Goal: Information Seeking & Learning: Learn about a topic

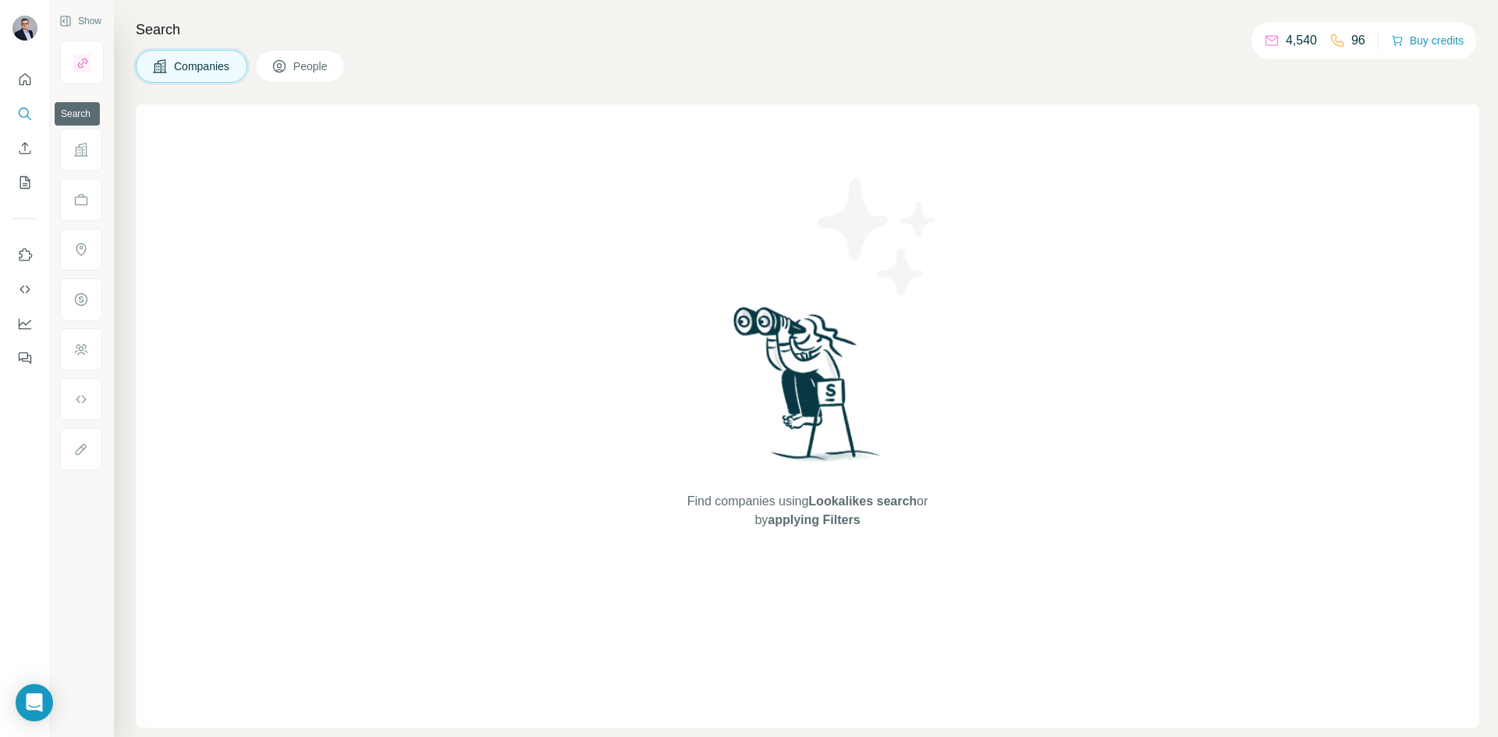
click at [23, 107] on icon "Search" at bounding box center [25, 114] width 16 height 16
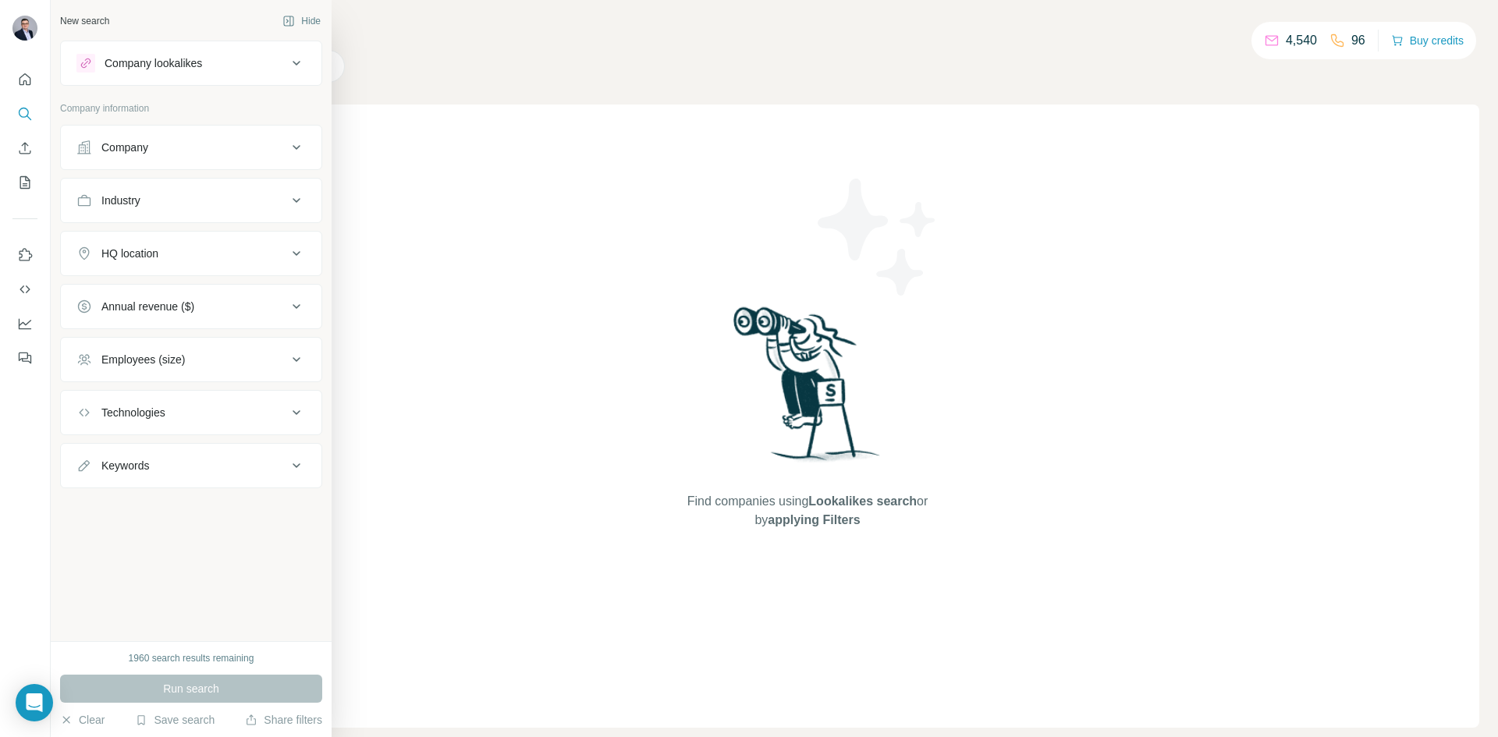
click at [179, 136] on button "Company" at bounding box center [191, 147] width 261 height 37
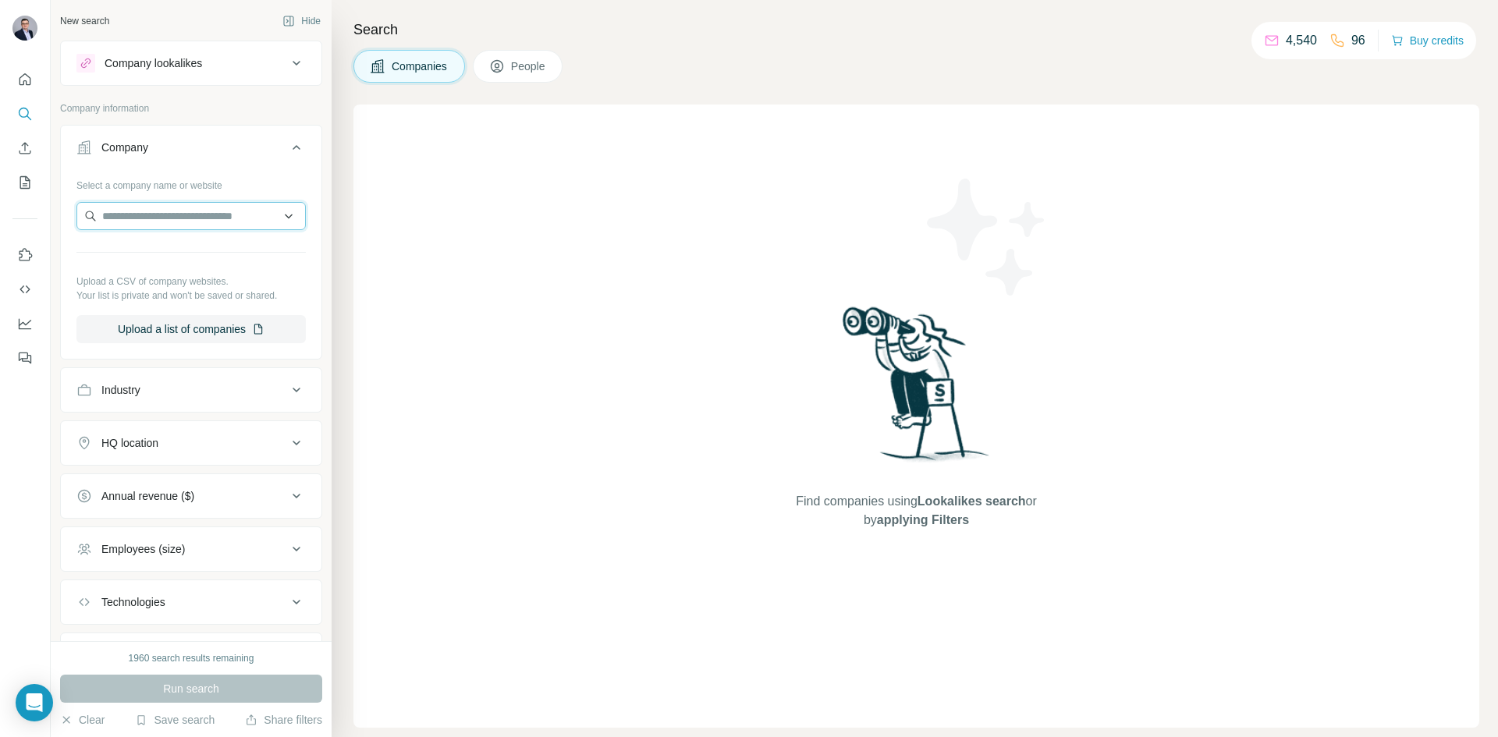
click at [194, 222] on input "text" at bounding box center [190, 216] width 229 height 28
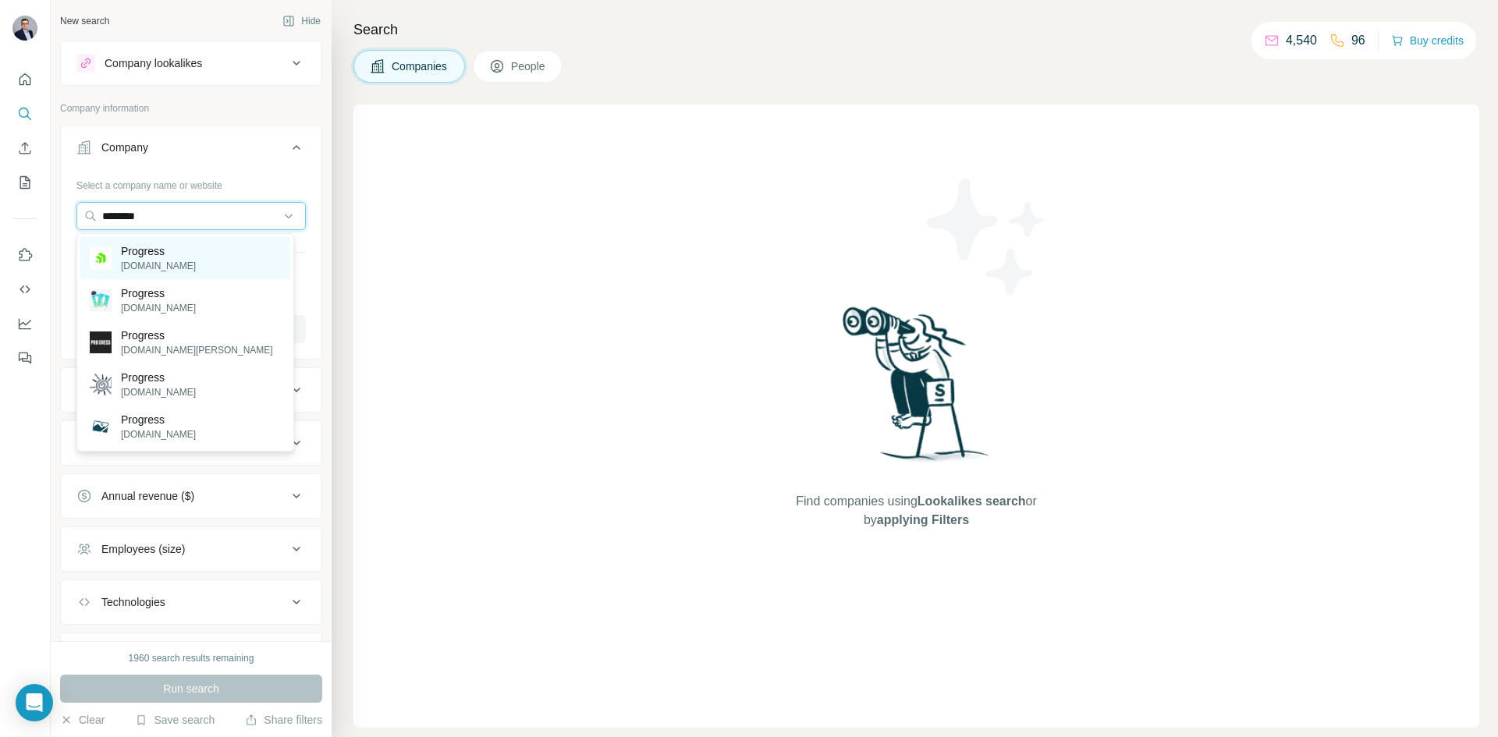
type input "********"
click at [209, 261] on div "Progress [DOMAIN_NAME]" at bounding box center [185, 258] width 210 height 42
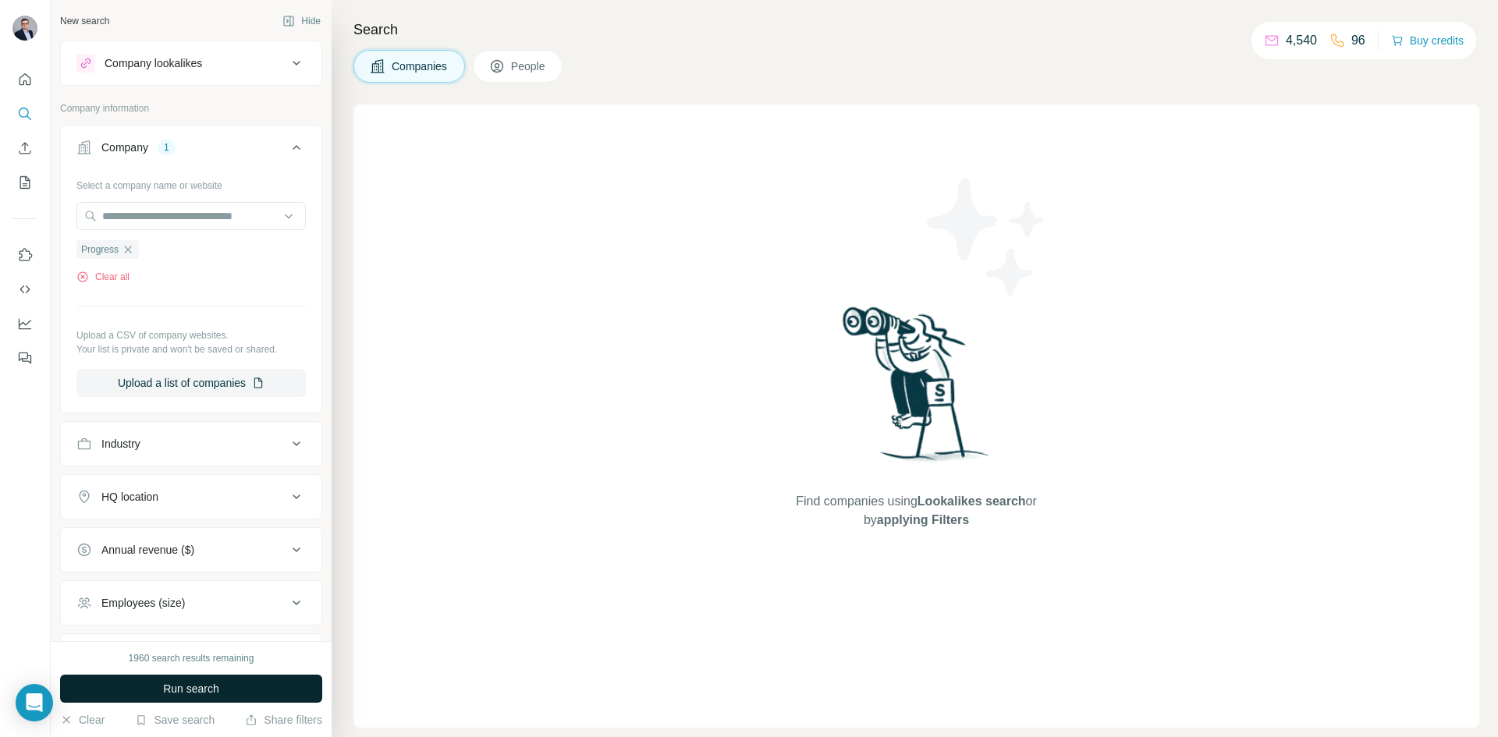
click at [183, 690] on span "Run search" at bounding box center [191, 689] width 56 height 16
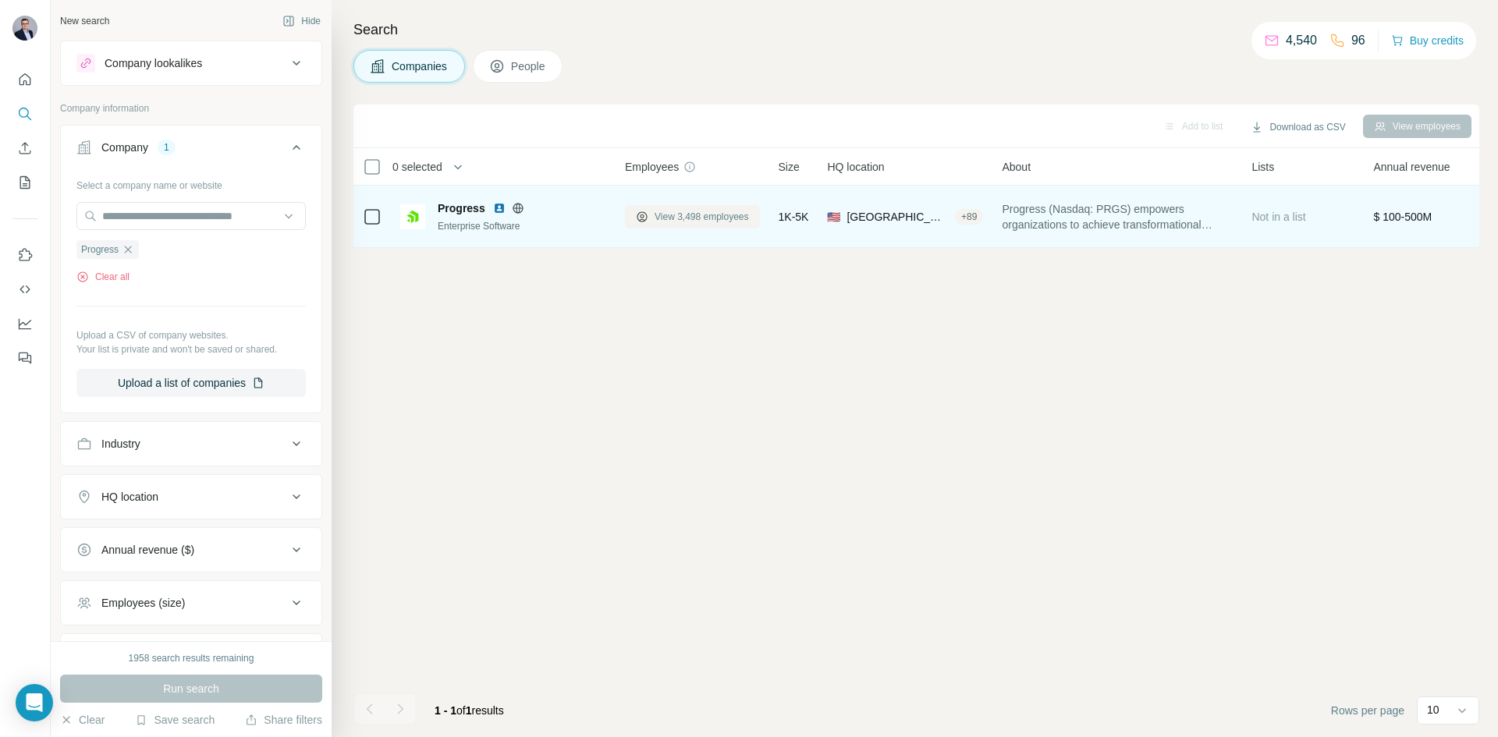
click at [729, 218] on span "View 3,498 employees" at bounding box center [701, 217] width 94 height 14
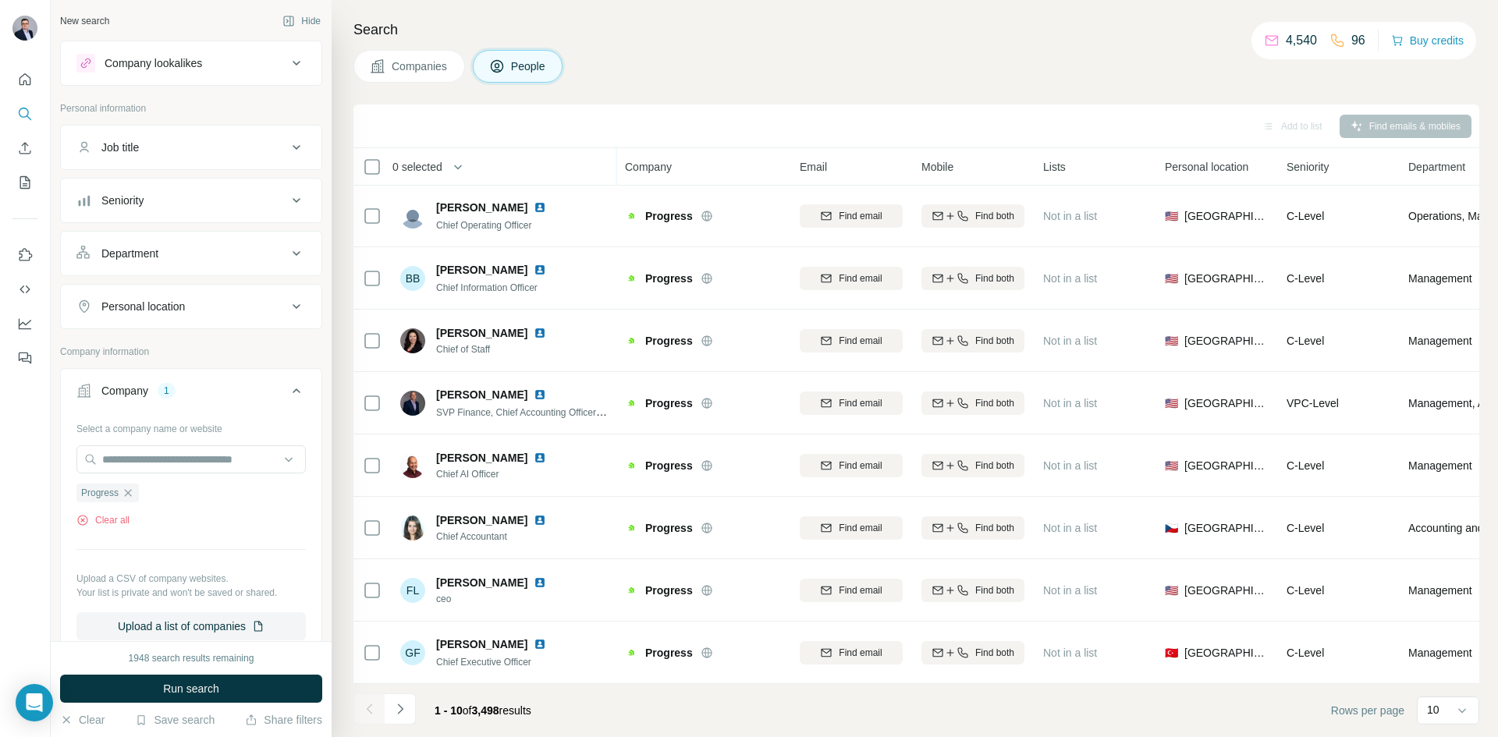
scroll to position [133, 0]
click at [397, 714] on icon "Navigate to next page" at bounding box center [400, 709] width 16 height 16
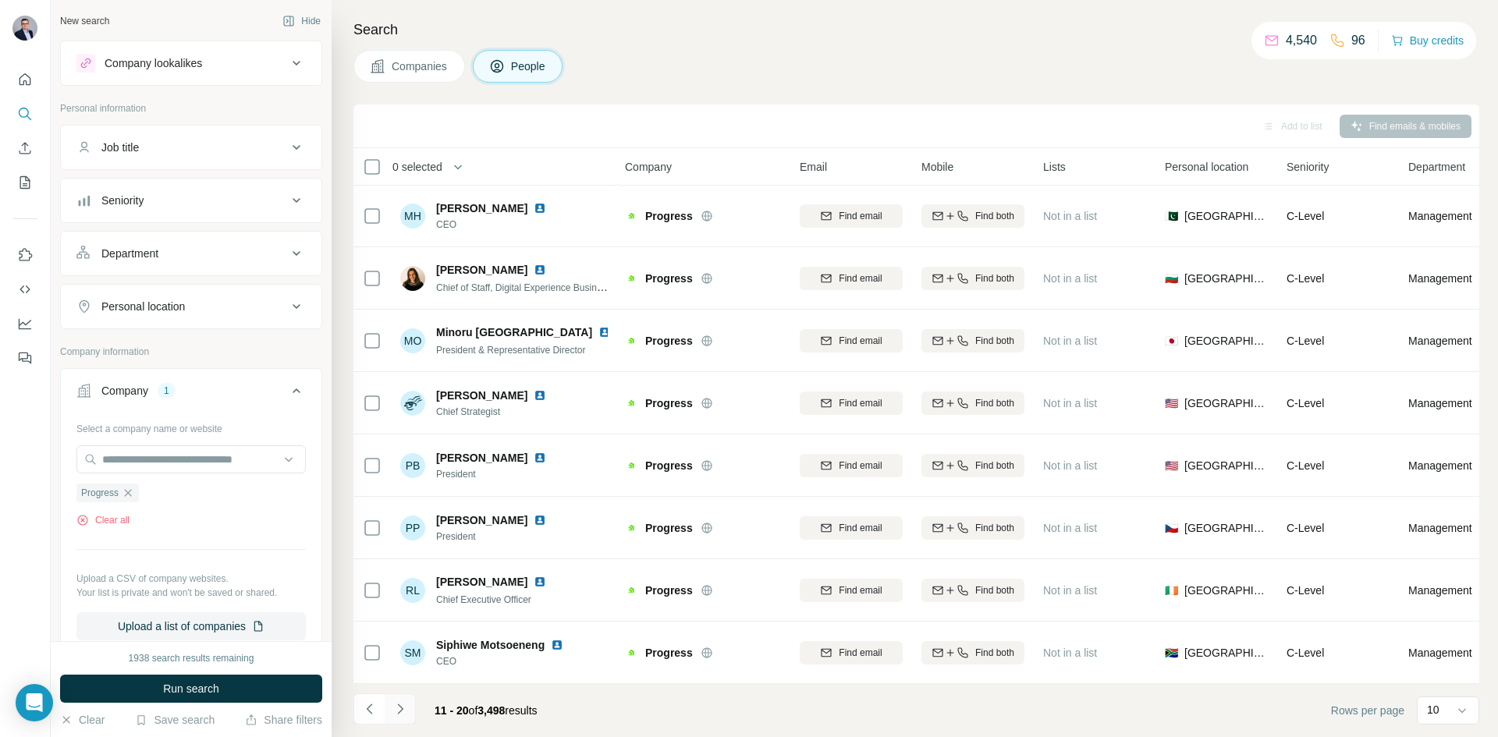
click at [395, 704] on icon "Navigate to next page" at bounding box center [400, 709] width 16 height 16
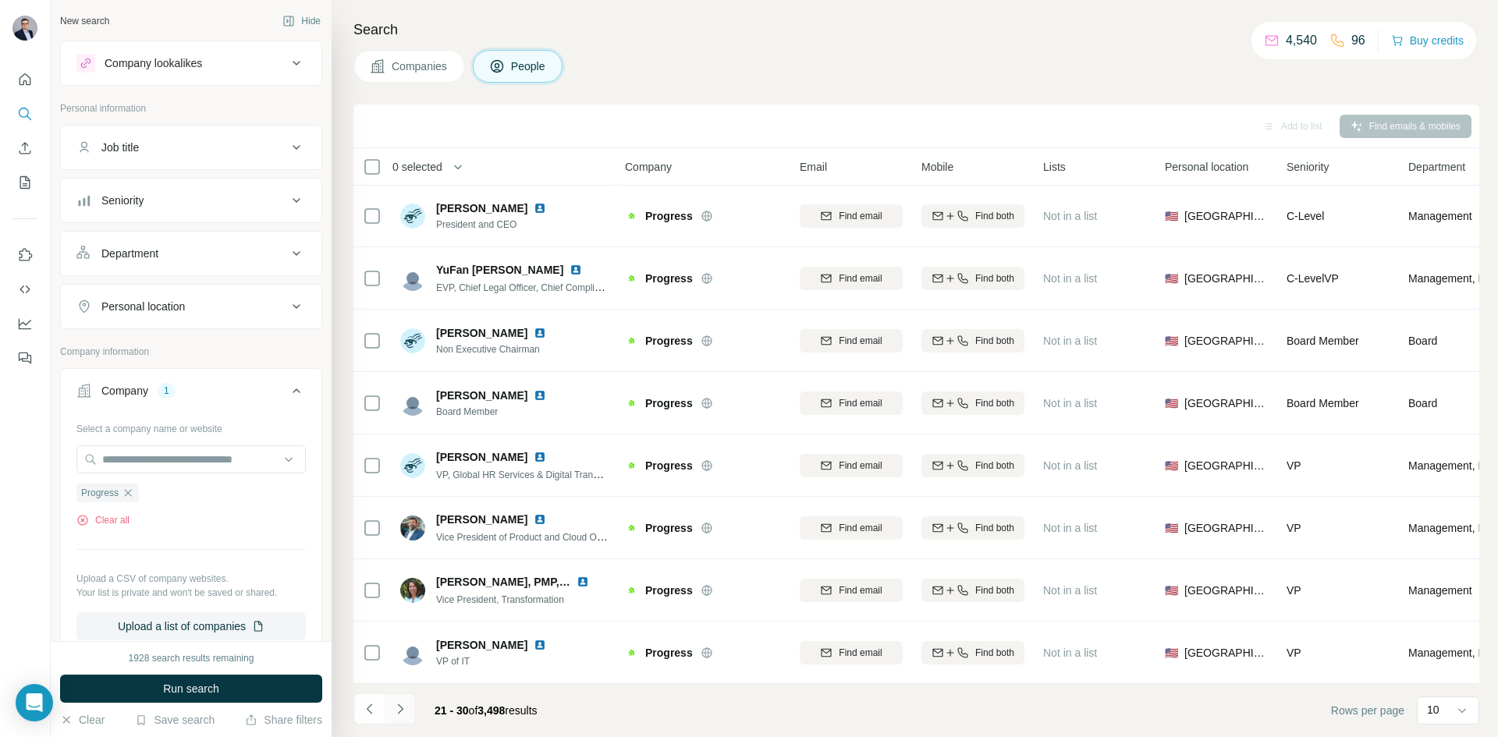
click at [396, 701] on icon "Navigate to next page" at bounding box center [400, 709] width 16 height 16
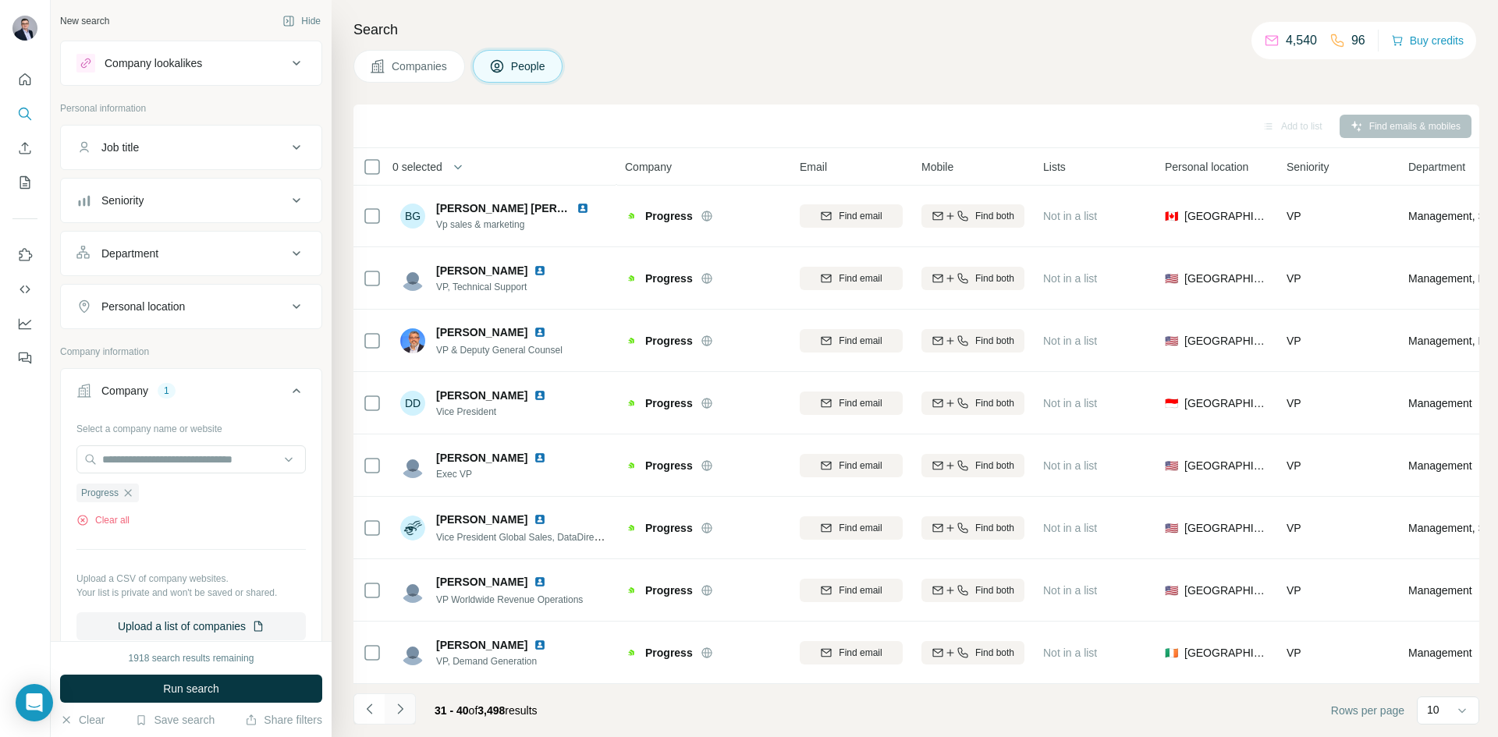
click at [396, 701] on icon "Navigate to next page" at bounding box center [400, 709] width 16 height 16
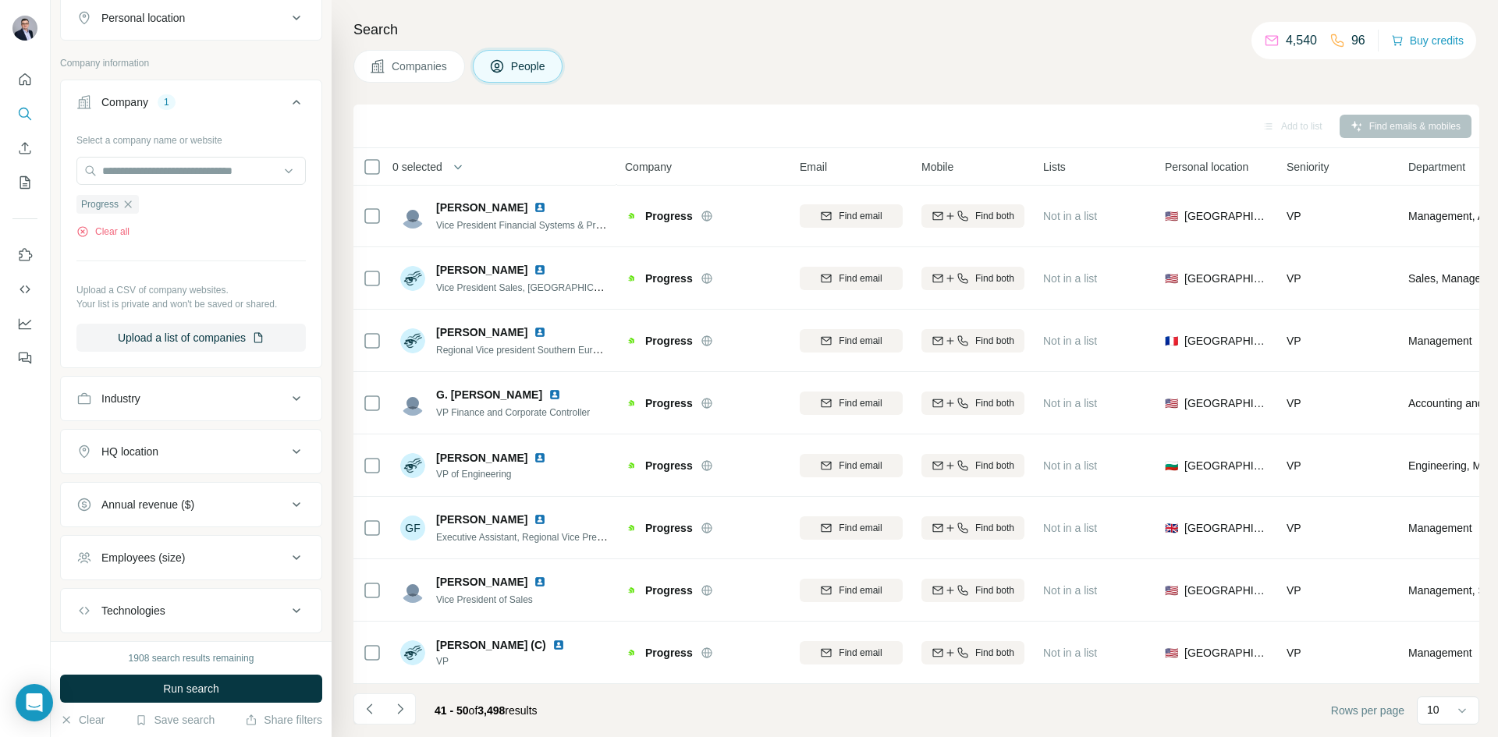
scroll to position [378, 0]
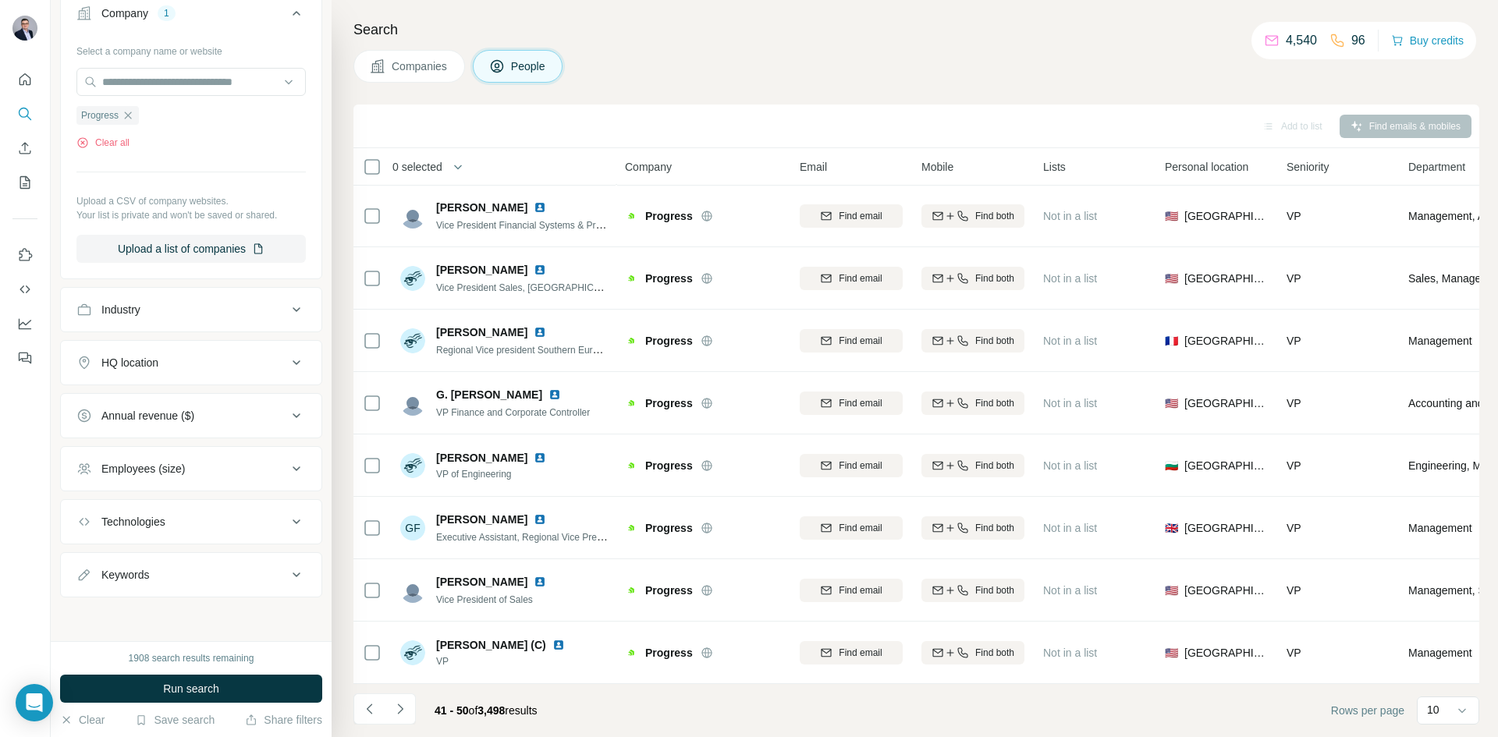
click at [136, 571] on div "Keywords" at bounding box center [125, 575] width 48 height 16
click at [129, 616] on input "text" at bounding box center [175, 614] width 198 height 28
type input "********"
click at [138, 686] on button "Run search" at bounding box center [191, 689] width 262 height 28
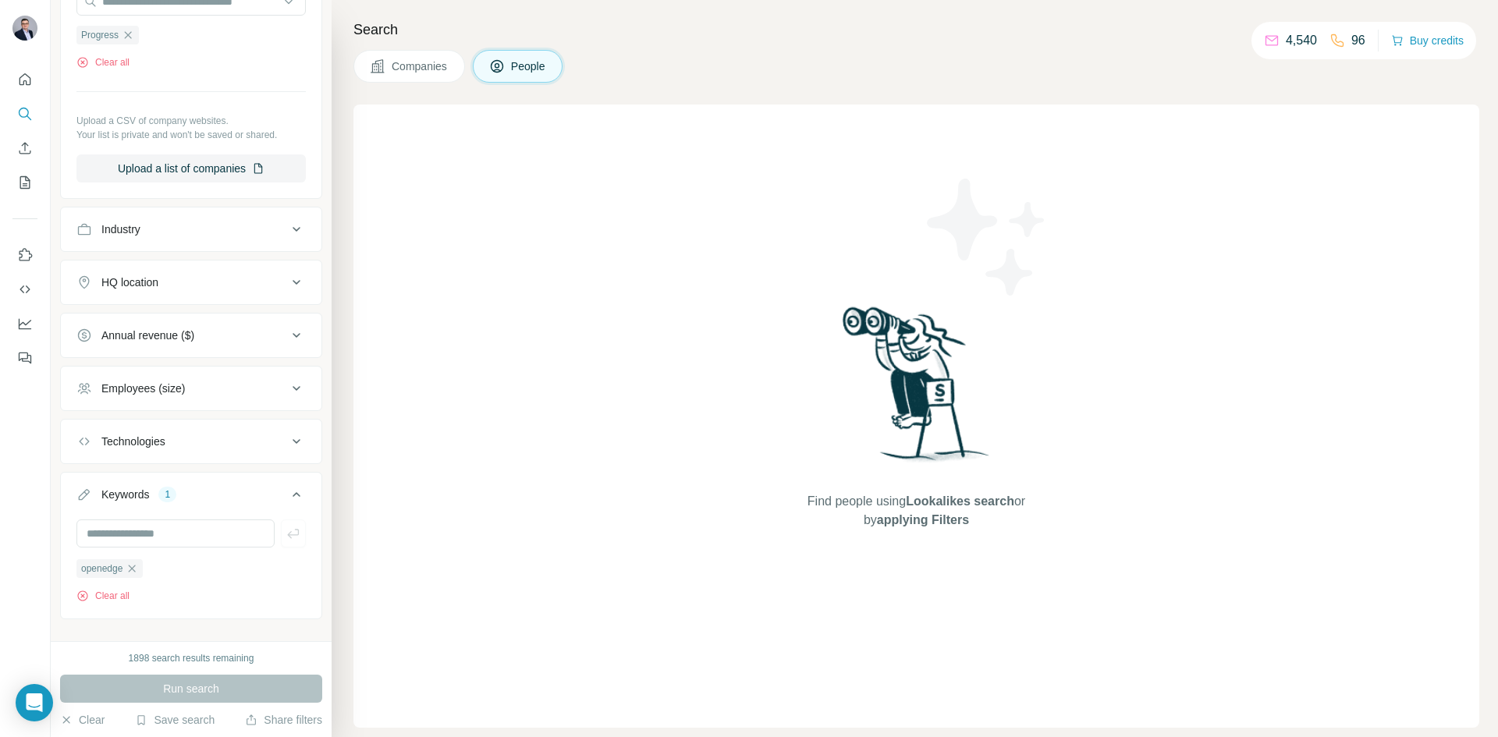
scroll to position [480, 0]
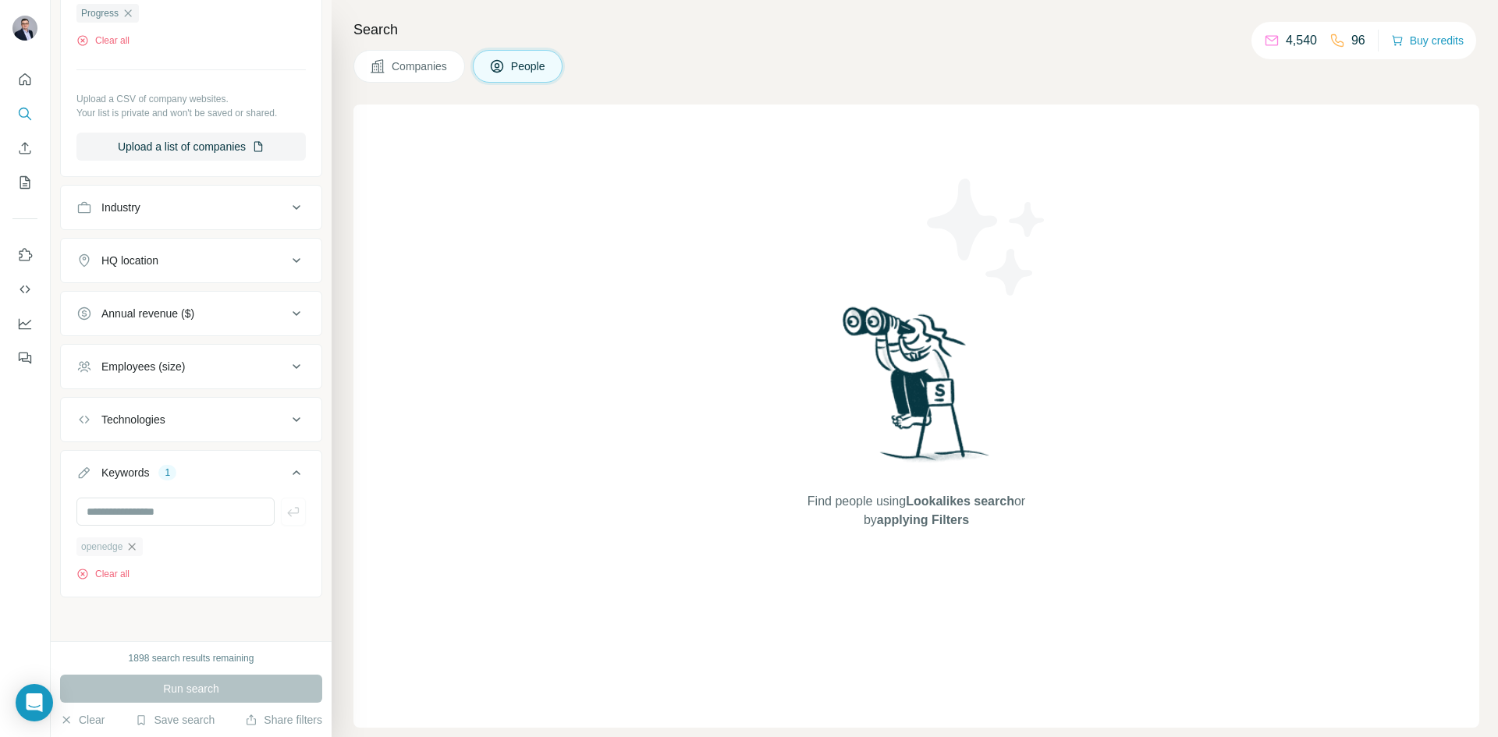
click at [137, 545] on icon "button" at bounding box center [132, 547] width 12 height 12
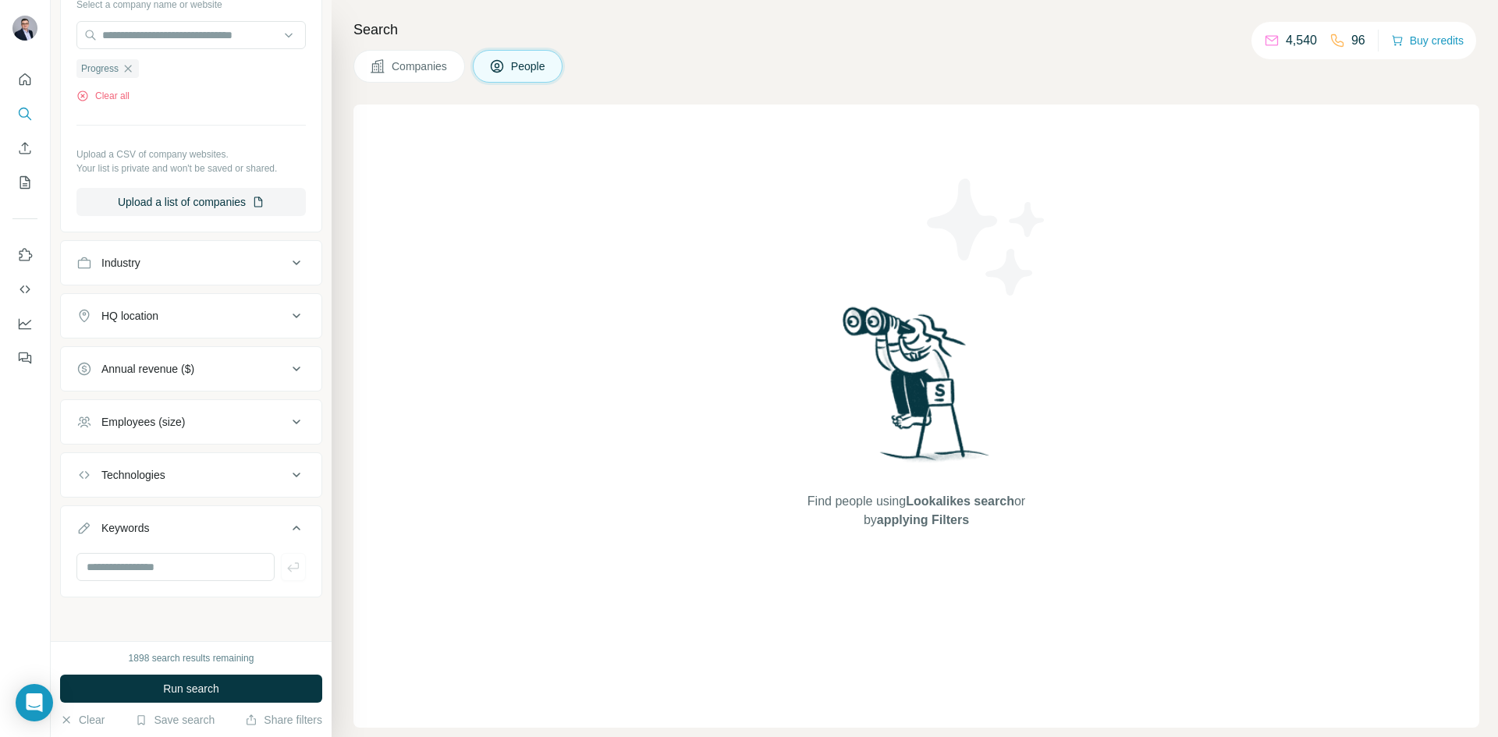
scroll to position [424, 0]
click at [156, 478] on div "Technologies" at bounding box center [133, 475] width 64 height 16
click at [159, 514] on input "text" at bounding box center [190, 514] width 229 height 28
type input "*"
click at [218, 696] on span "Run search" at bounding box center [191, 689] width 56 height 16
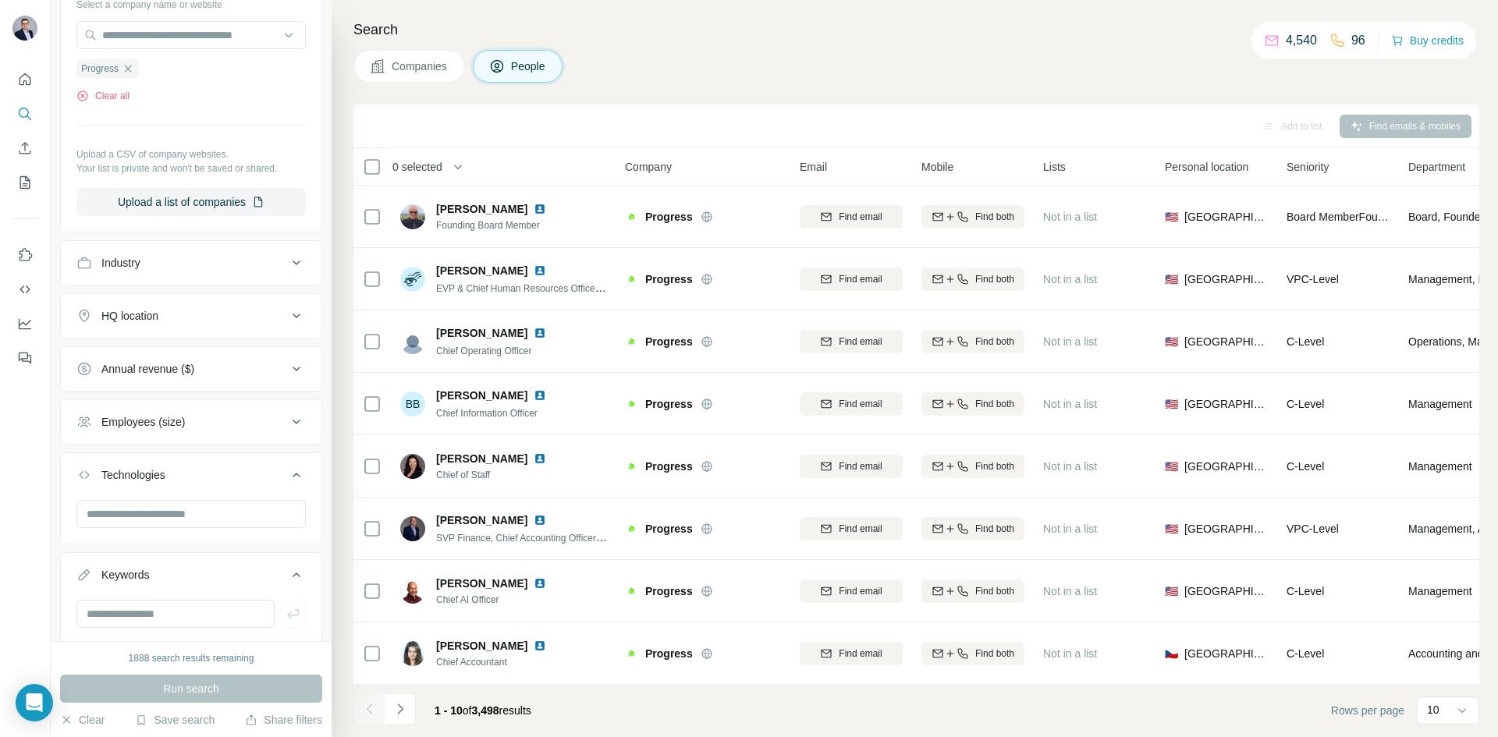
click at [396, 72] on span "Companies" at bounding box center [420, 67] width 57 height 16
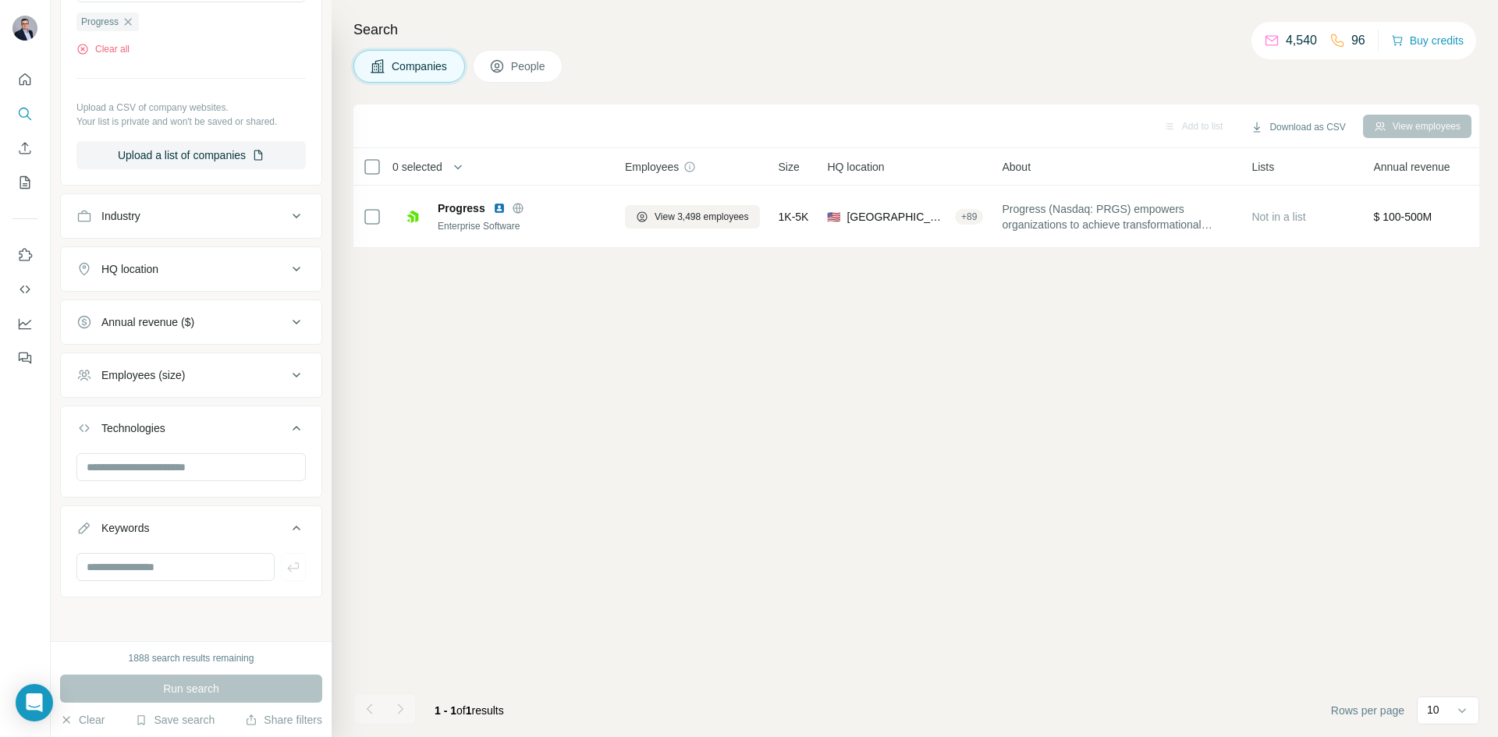
scroll to position [181, 0]
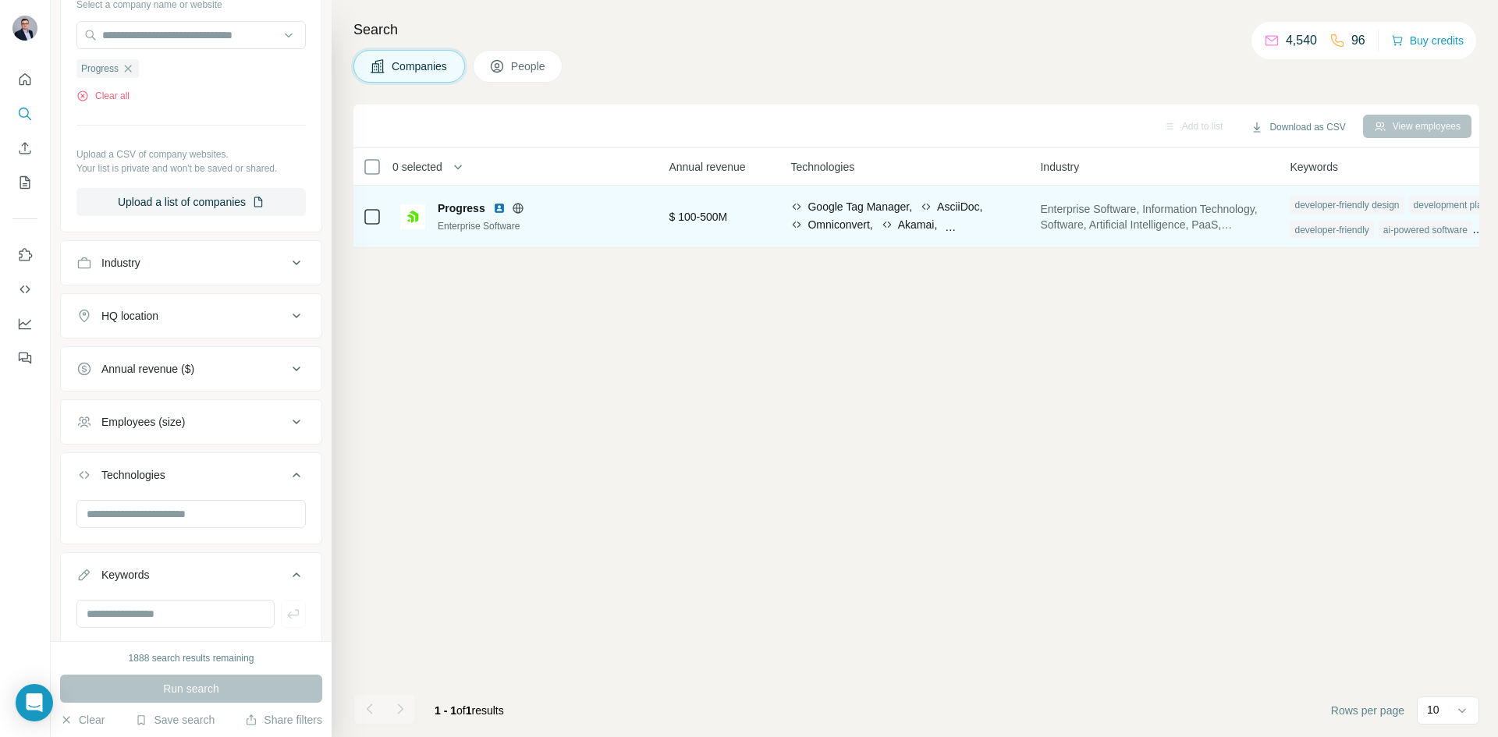
scroll to position [0, 692]
click at [950, 229] on div "Akamai," at bounding box center [921, 225] width 57 height 16
click at [886, 228] on div "Google Tag Manager, AsciiDoc, Omniconvert, Akamai, Akamai Bot Manager, AMP, Dat…" at bounding box center [918, 217] width 231 height 36
click at [831, 208] on span "Google Tag Manager," at bounding box center [872, 207] width 105 height 16
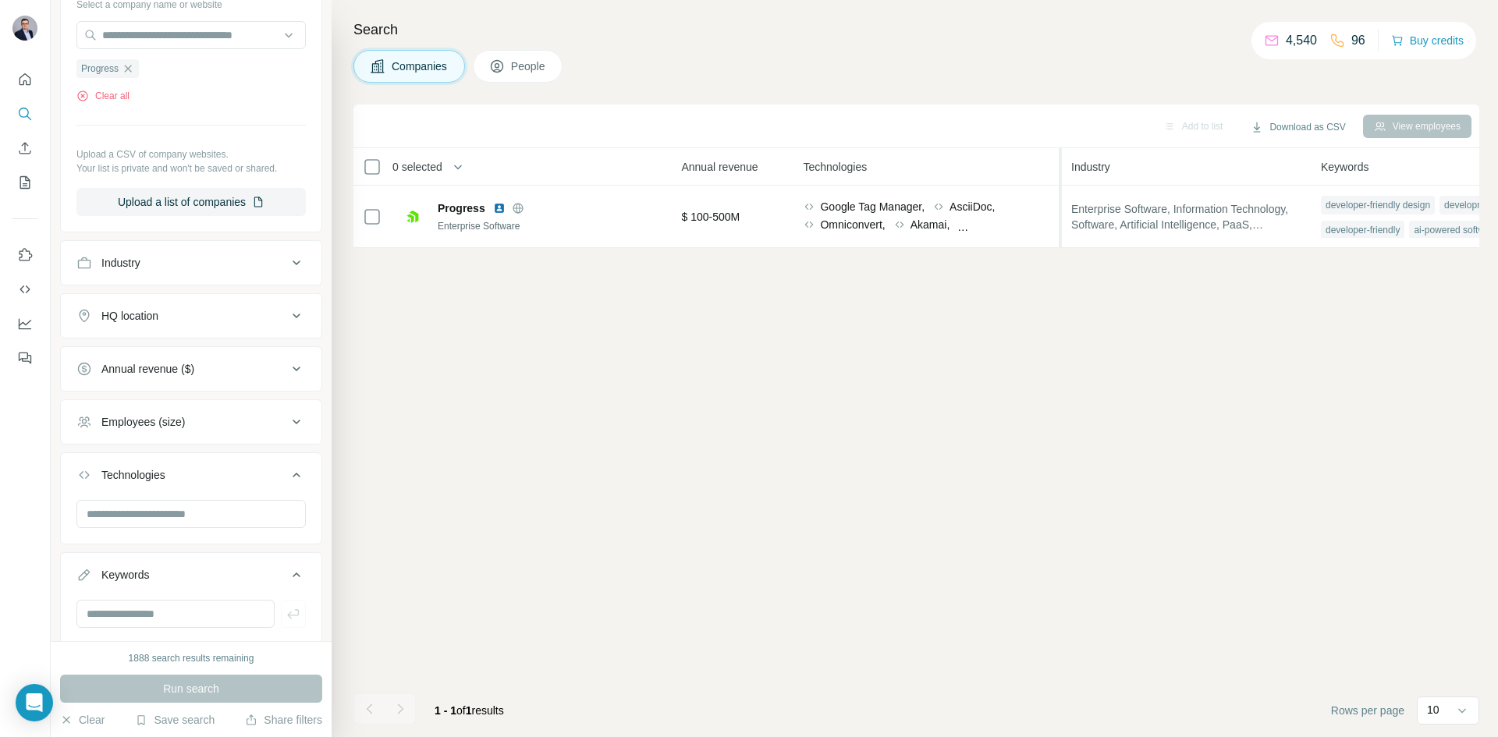
drag, startPoint x: 1042, startPoint y: 168, endPoint x: 739, endPoint y: 275, distance: 321.0
click at [1026, 174] on th "Technologies" at bounding box center [927, 166] width 268 height 37
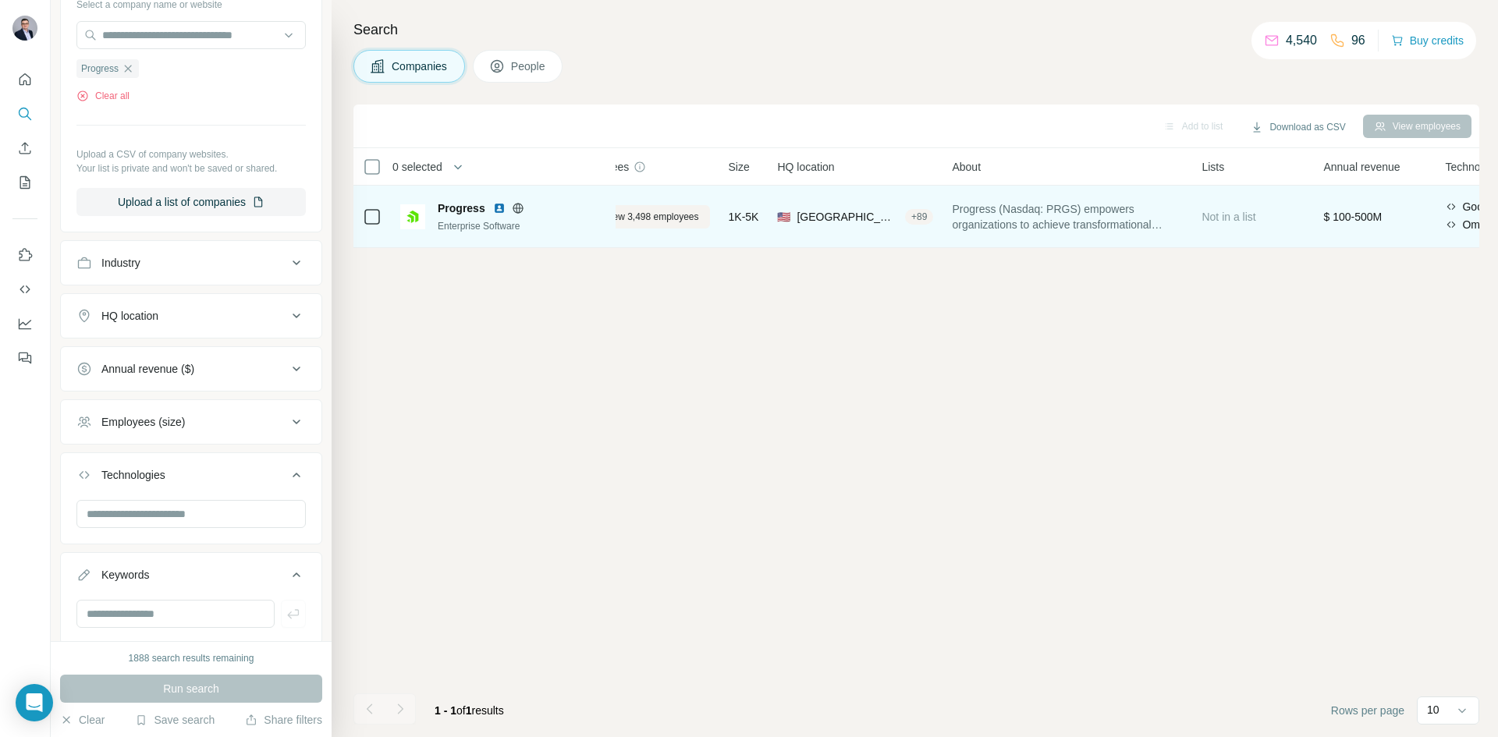
scroll to position [0, 48]
click at [521, 206] on icon at bounding box center [518, 208] width 12 height 12
